Goal: Information Seeking & Learning: Check status

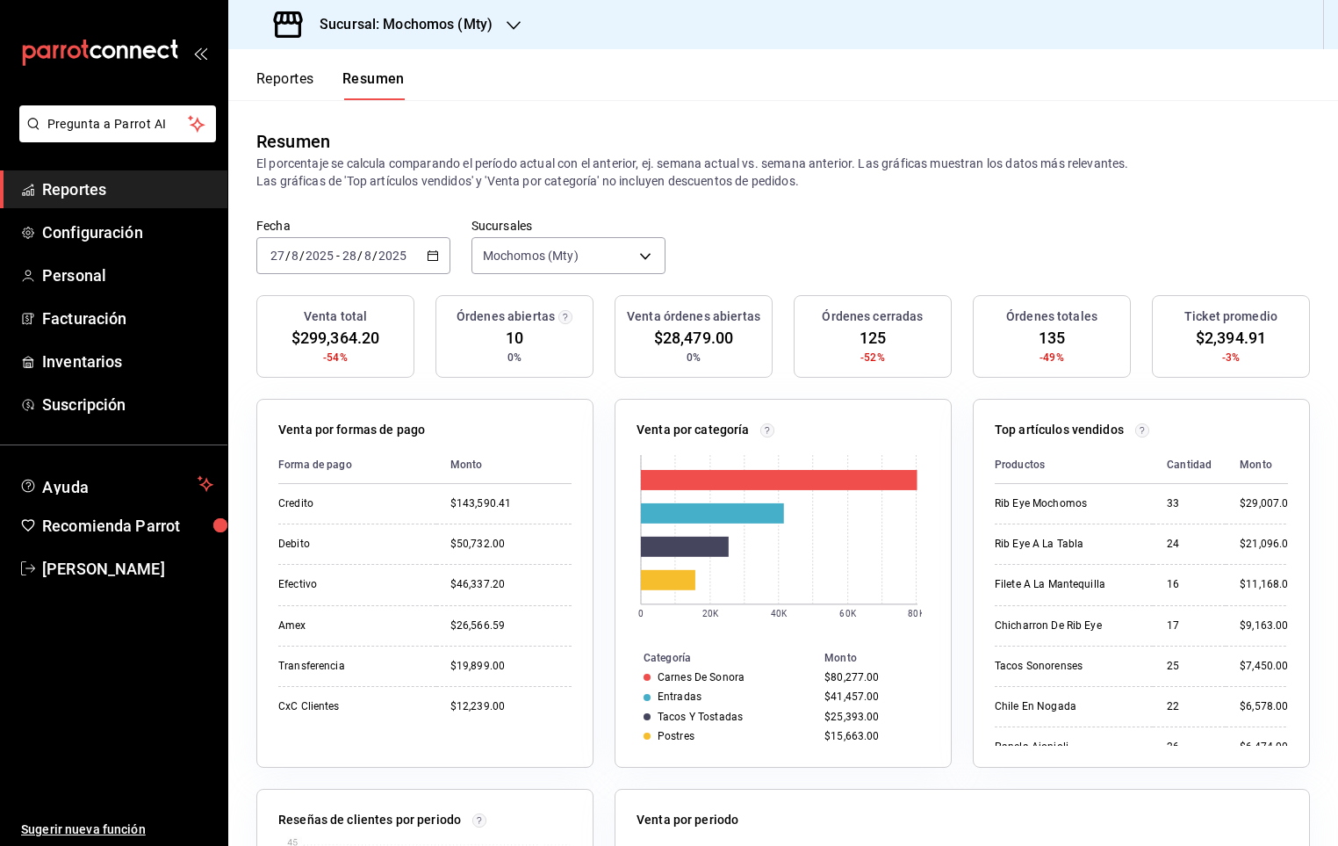
click at [95, 192] on span "Reportes" at bounding box center [127, 189] width 171 height 24
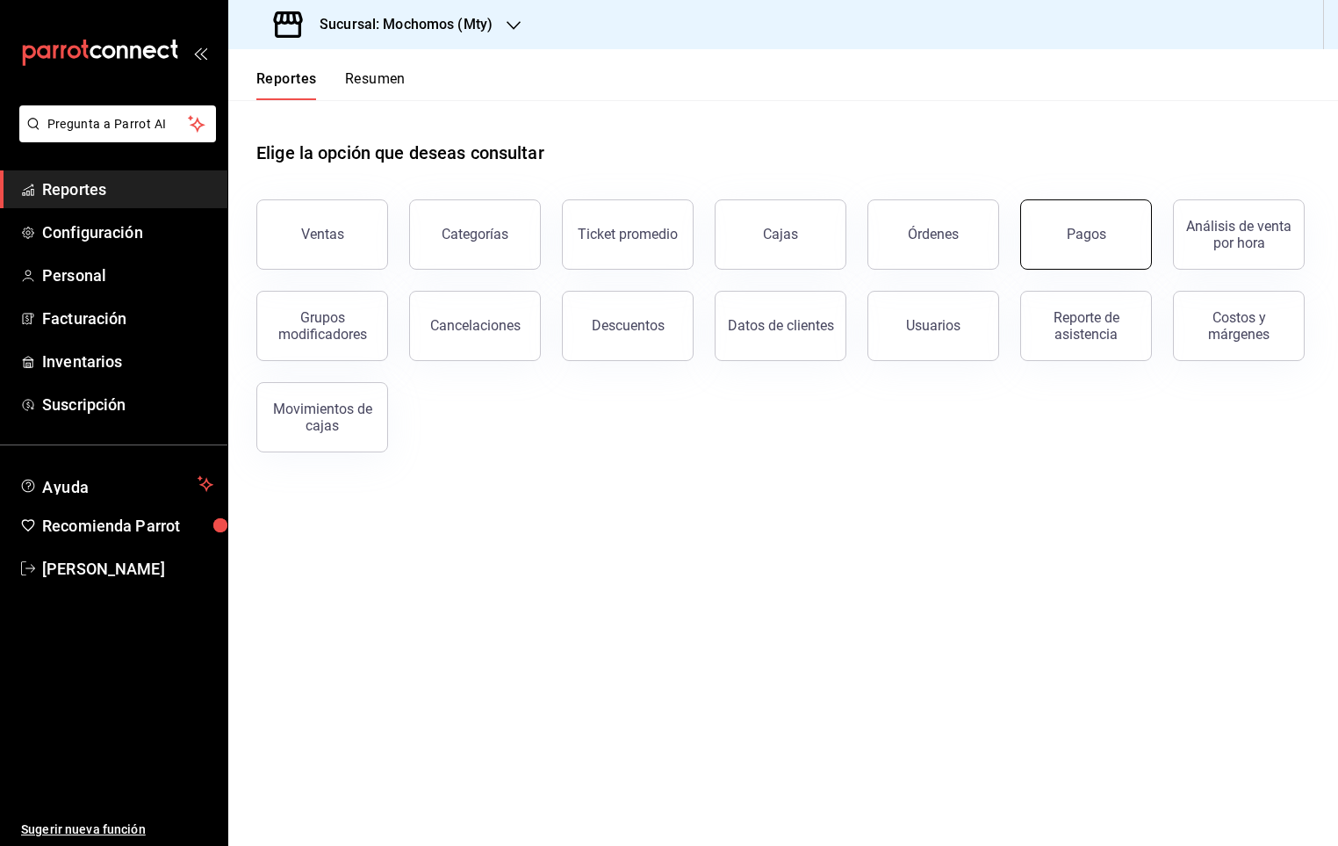
click at [1062, 227] on button "Pagos" at bounding box center [1086, 234] width 132 height 70
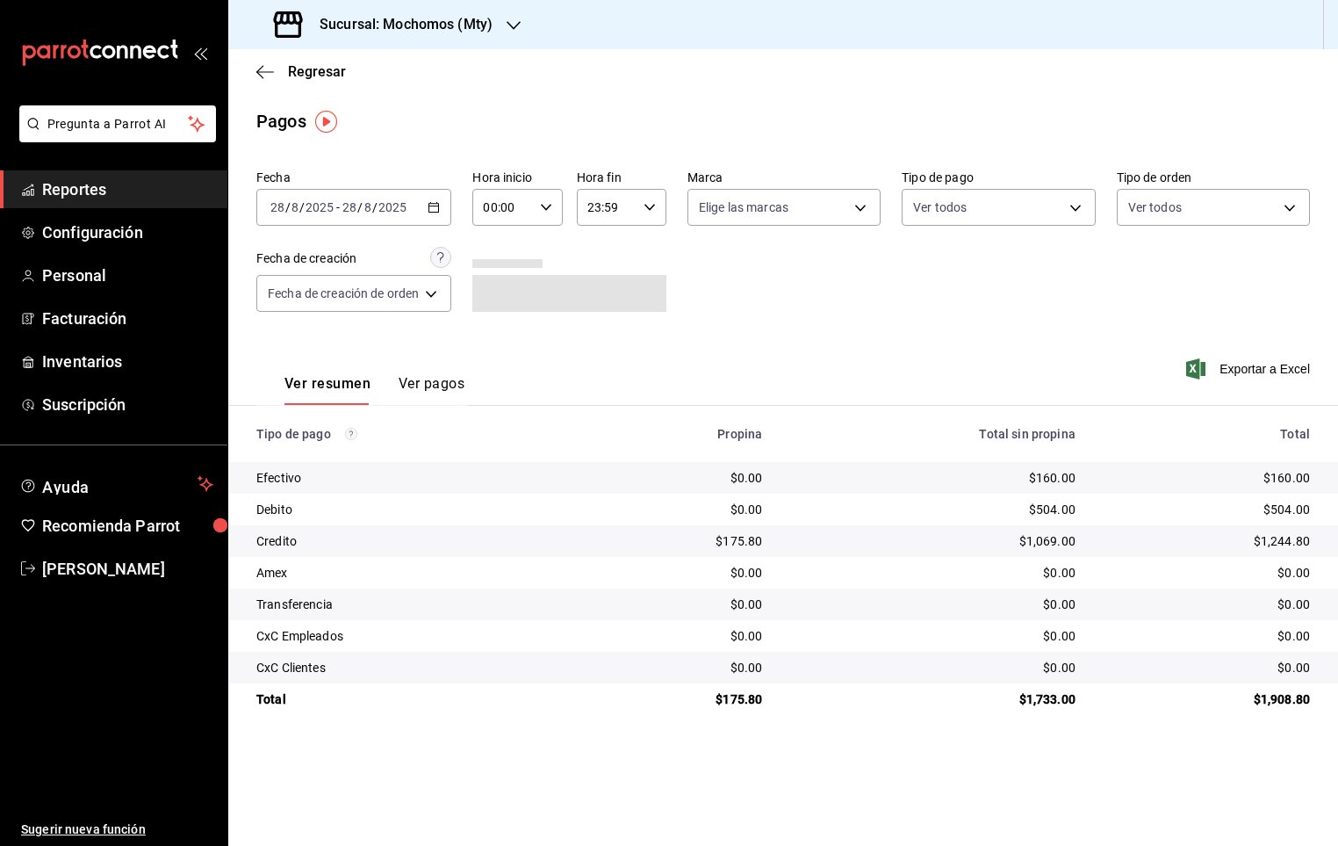
click at [443, 211] on div "[DATE] [DATE] - [DATE] [DATE]" at bounding box center [353, 207] width 195 height 37
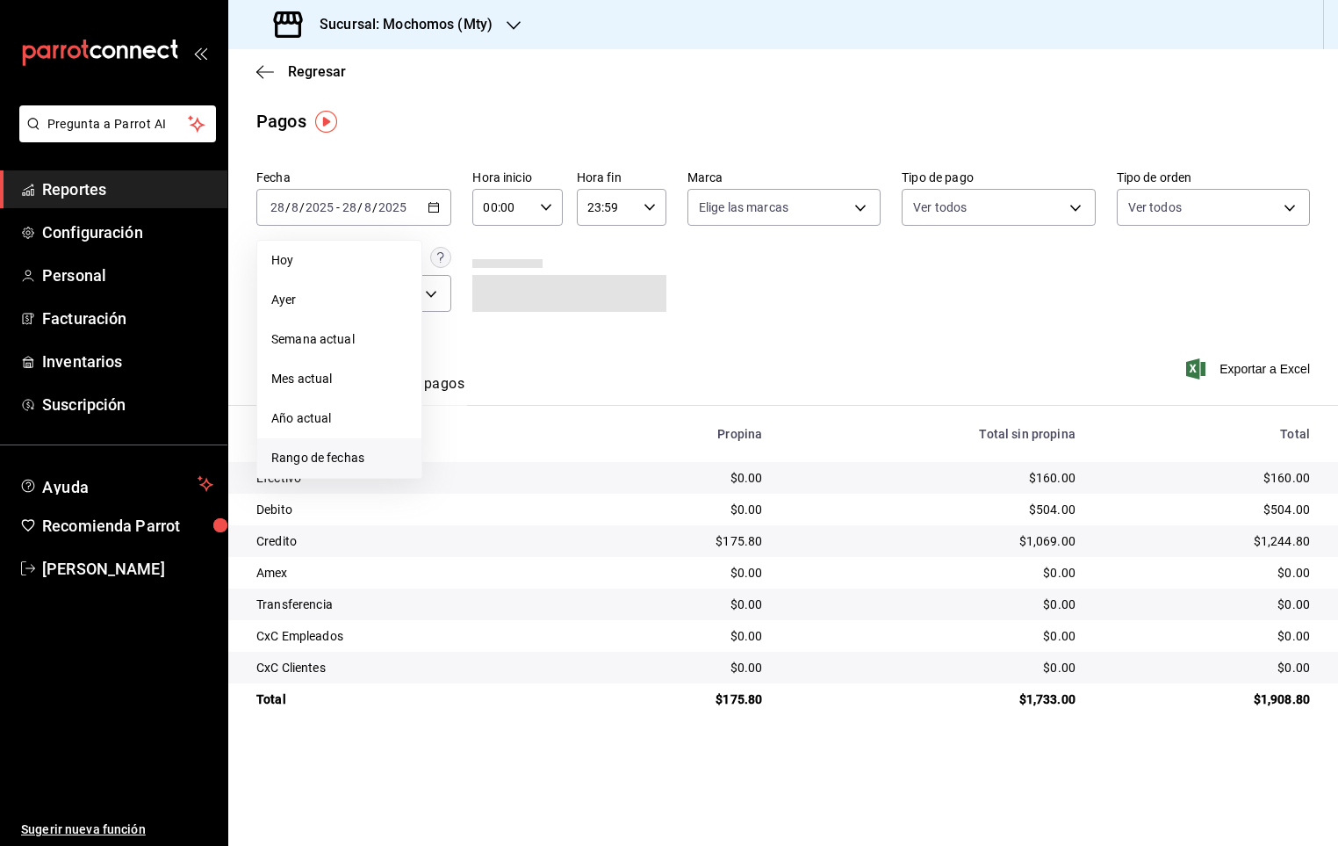
click at [369, 456] on span "Rango de fechas" at bounding box center [339, 458] width 136 height 18
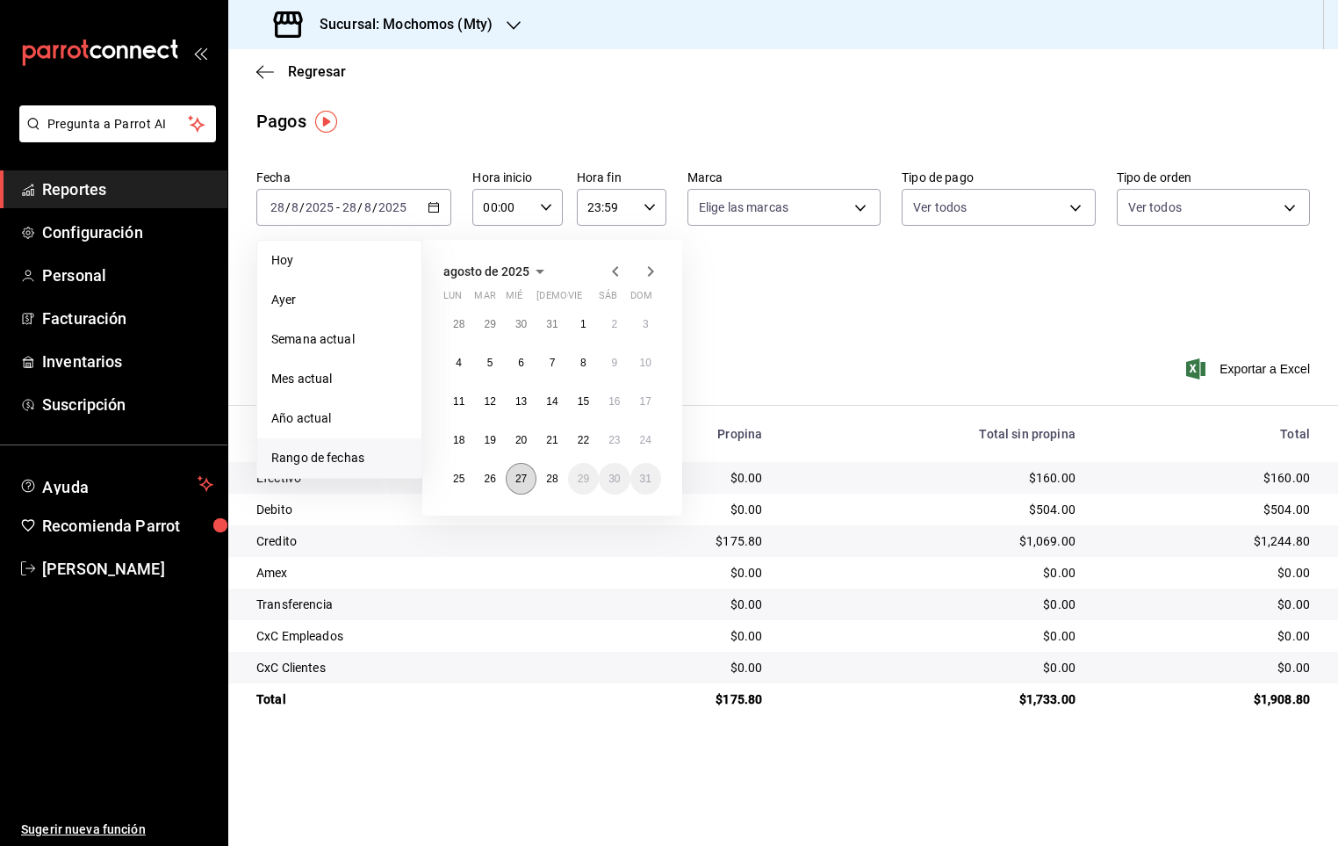
click at [528, 480] on button "27" at bounding box center [521, 479] width 31 height 32
click at [546, 478] on abbr "28" at bounding box center [551, 478] width 11 height 12
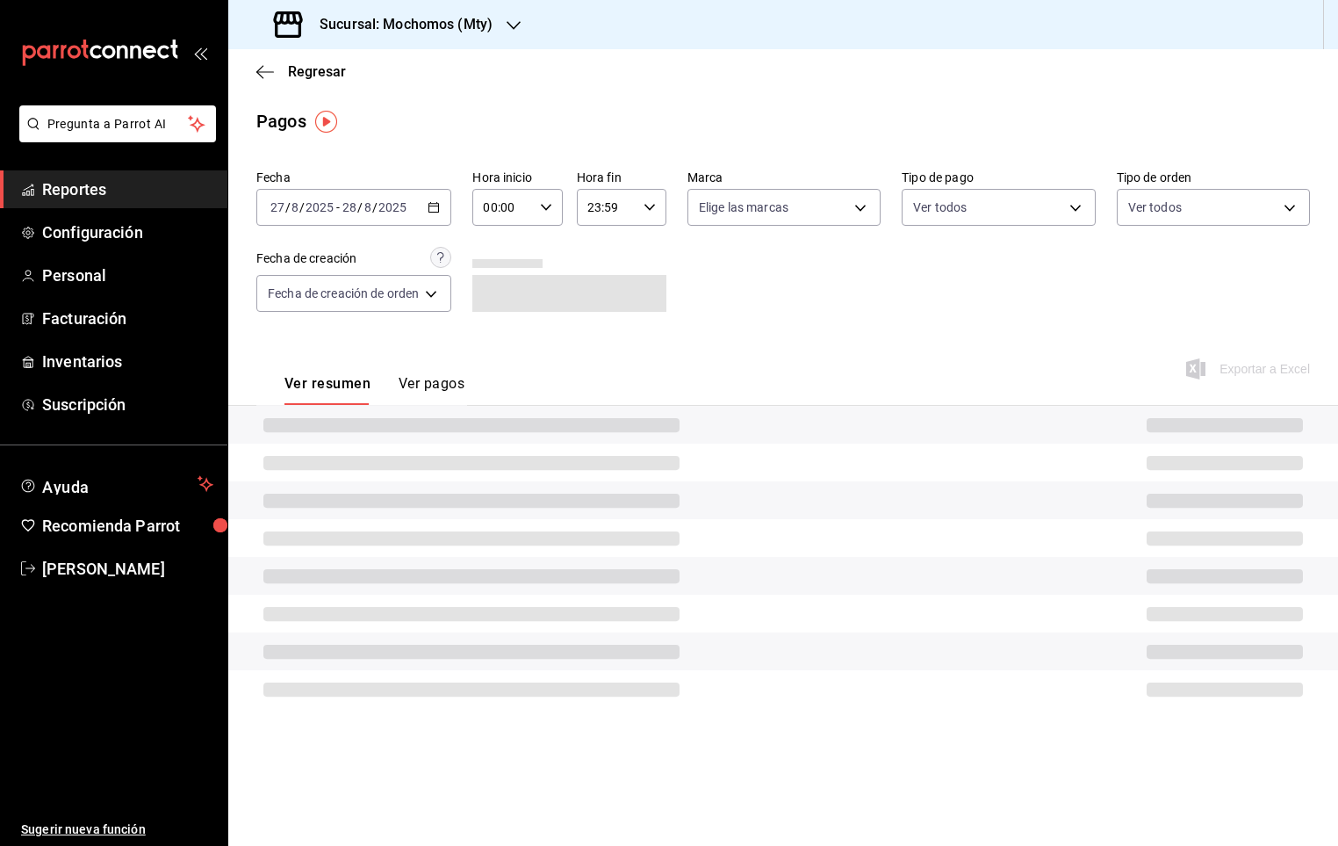
click at [549, 206] on icon "button" at bounding box center [546, 207] width 12 height 12
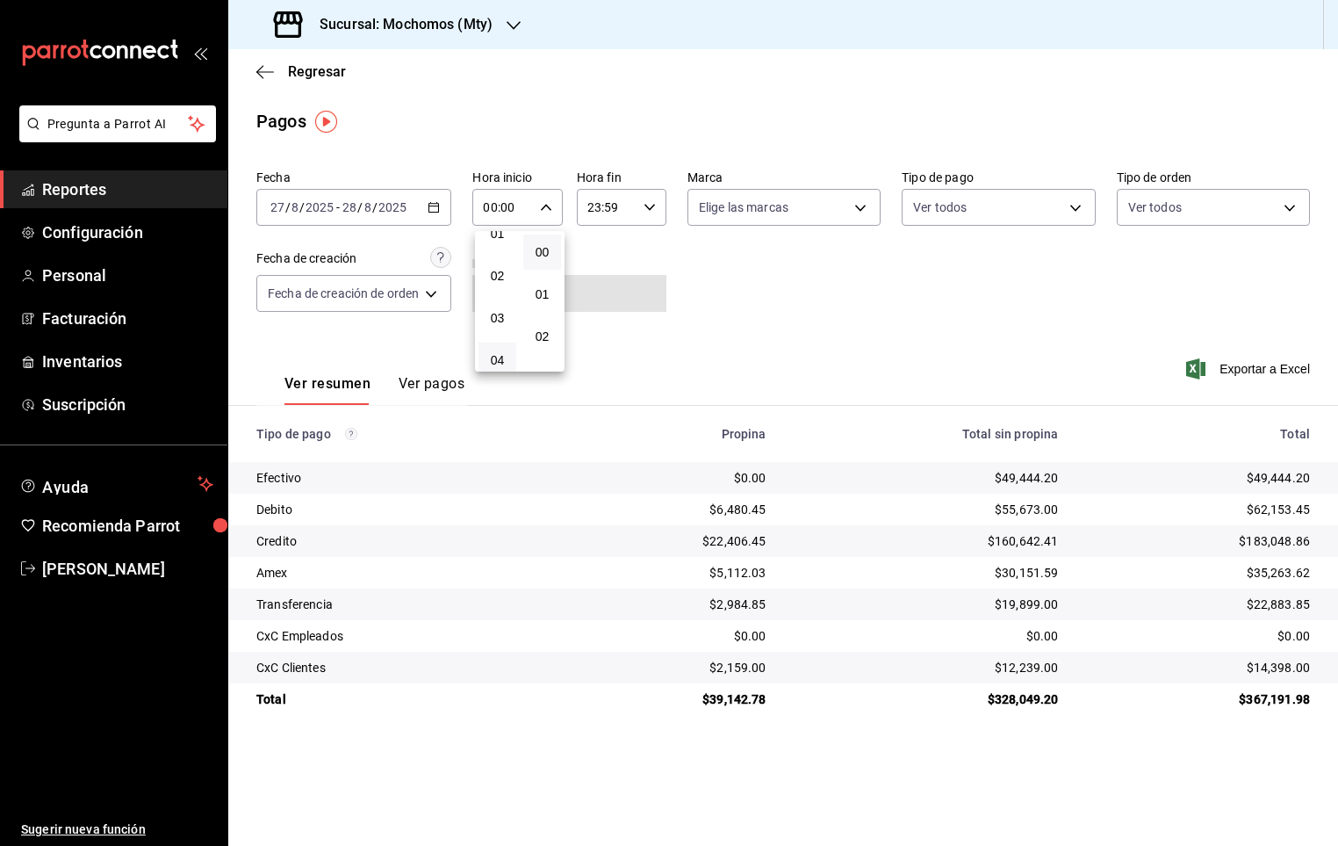
scroll to position [132, 0]
click at [501, 332] on span "05" at bounding box center [497, 331] width 17 height 14
type input "05:00"
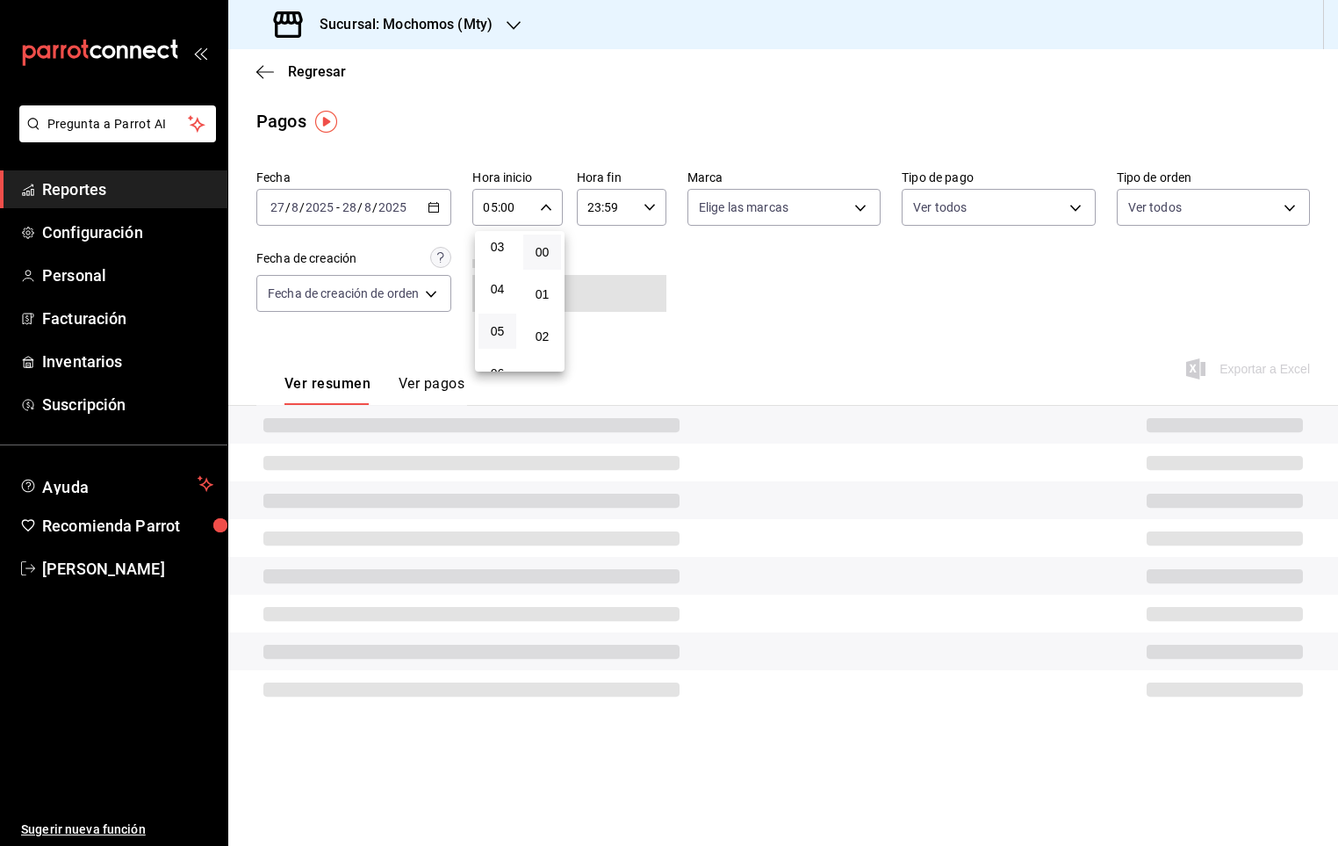
click at [654, 213] on div at bounding box center [669, 423] width 1338 height 846
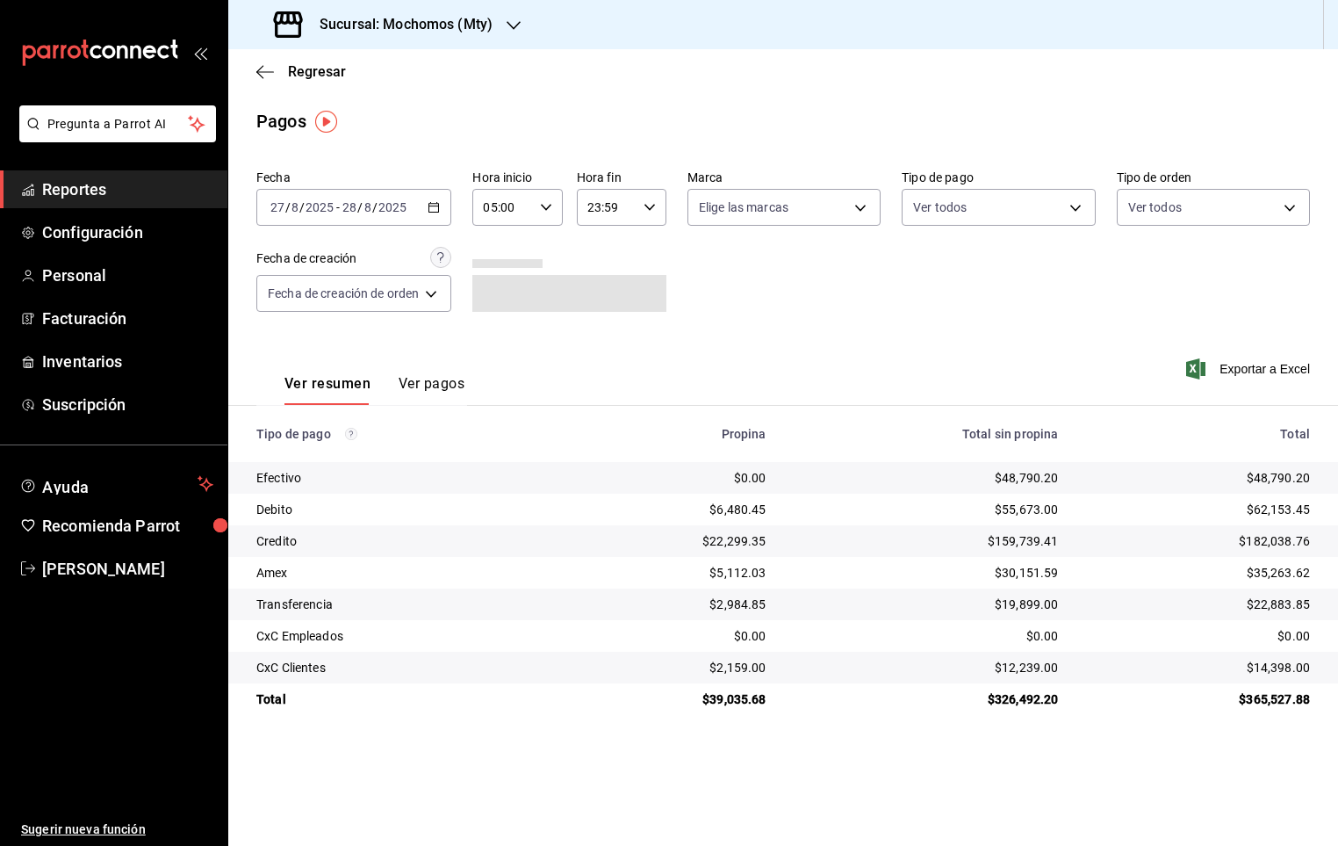
click at [649, 213] on icon "button" at bounding box center [650, 207] width 12 height 12
click at [601, 358] on span "04" at bounding box center [601, 362] width 17 height 14
type input "04:59"
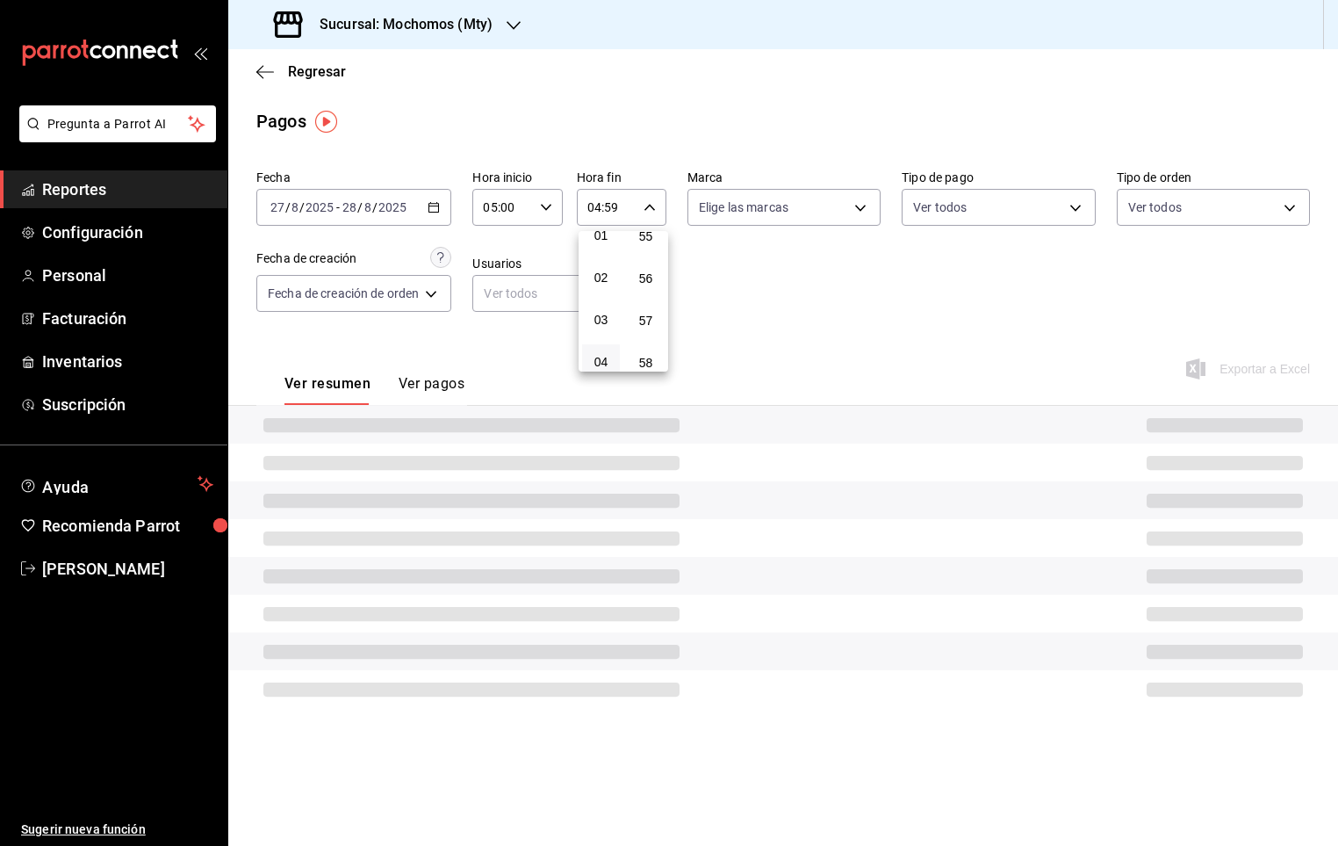
click at [872, 300] on div at bounding box center [669, 423] width 1338 height 846
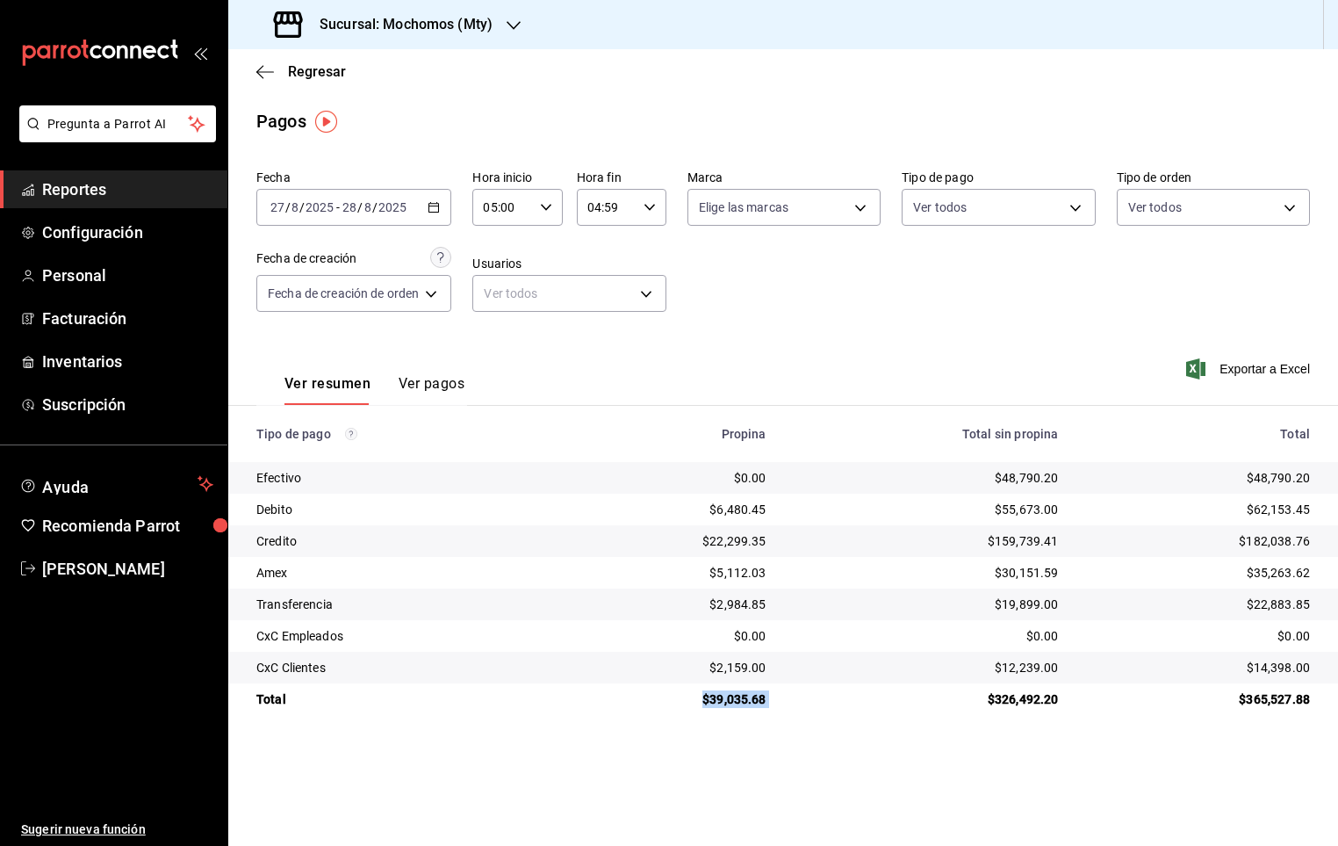
drag, startPoint x: 723, startPoint y: 702, endPoint x: 810, endPoint y: 706, distance: 87.1
click at [810, 706] on tr "Total $39,035.68 $326,492.20 $365,527.88" at bounding box center [783, 699] width 1110 height 32
drag, startPoint x: 810, startPoint y: 706, endPoint x: 796, endPoint y: 706, distance: 14.1
click at [796, 706] on td "$326,492.20" at bounding box center [927, 699] width 292 height 32
click at [796, 706] on div "$326,492.20" at bounding box center [927, 699] width 264 height 18
